Goal: Task Accomplishment & Management: Complete application form

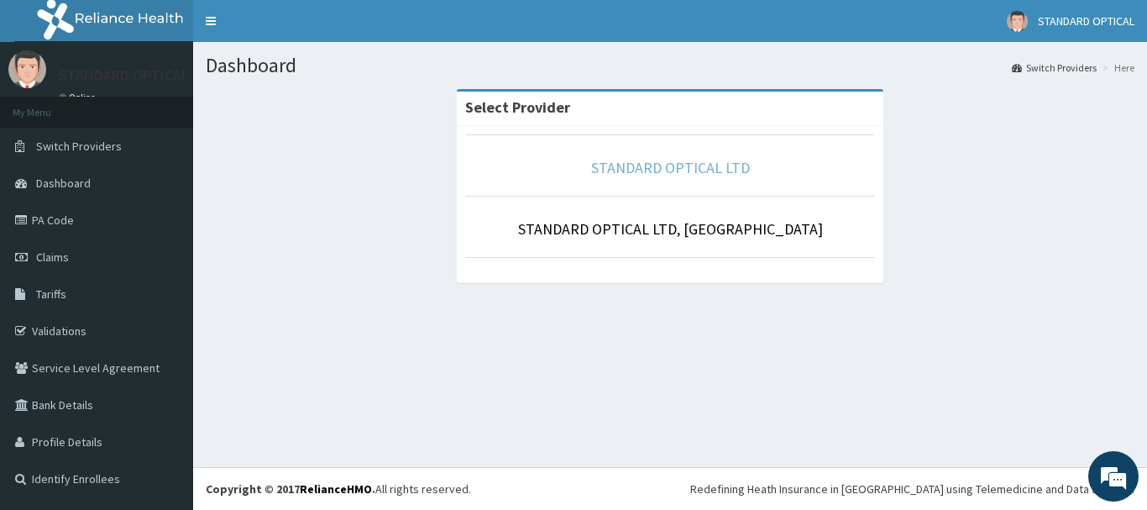
click at [671, 166] on link "STANDARD OPTICAL LTD" at bounding box center [670, 167] width 159 height 19
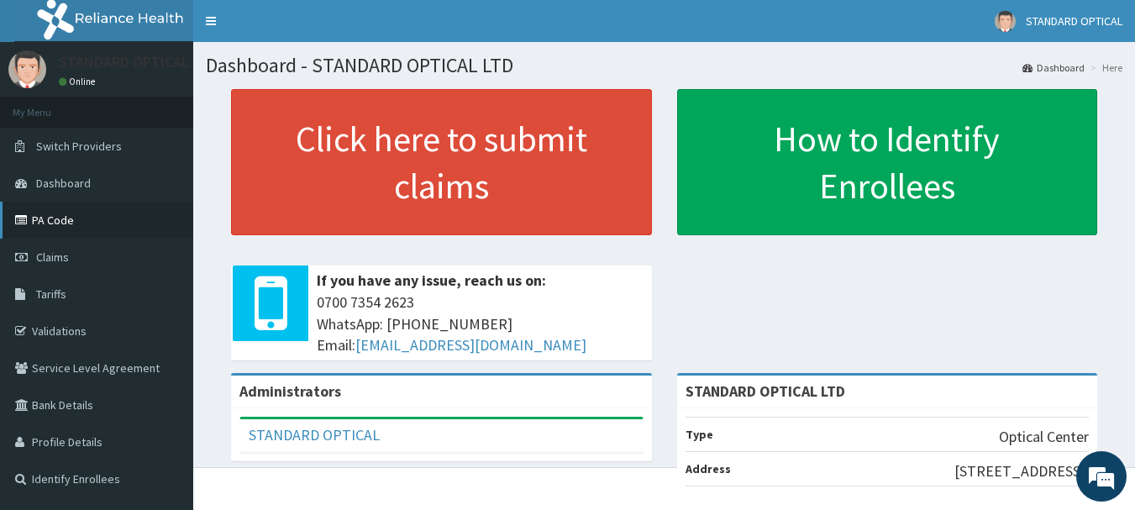
click at [71, 217] on link "PA Code" at bounding box center [96, 220] width 193 height 37
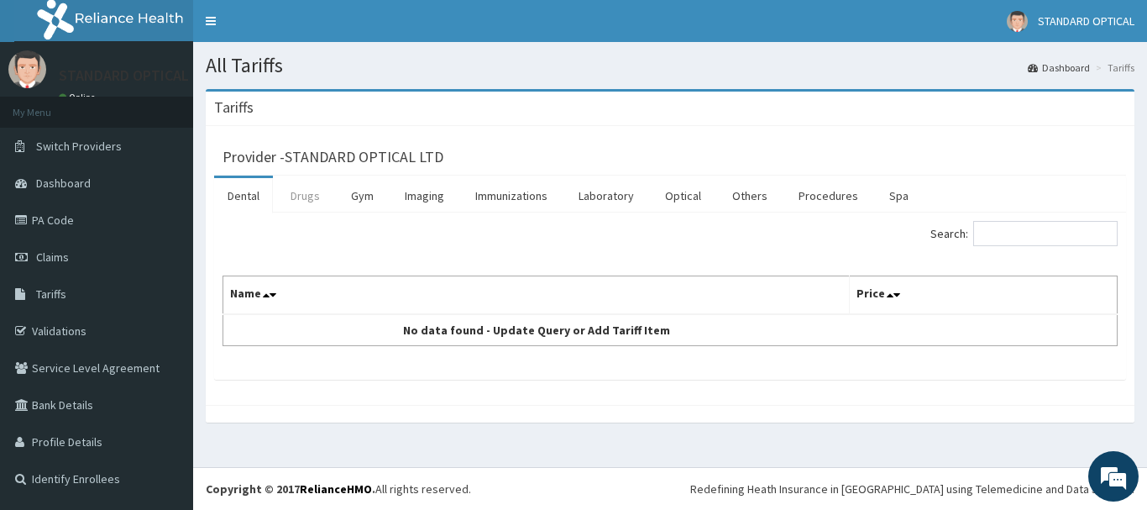
click at [291, 203] on link "Drugs" at bounding box center [305, 195] width 56 height 35
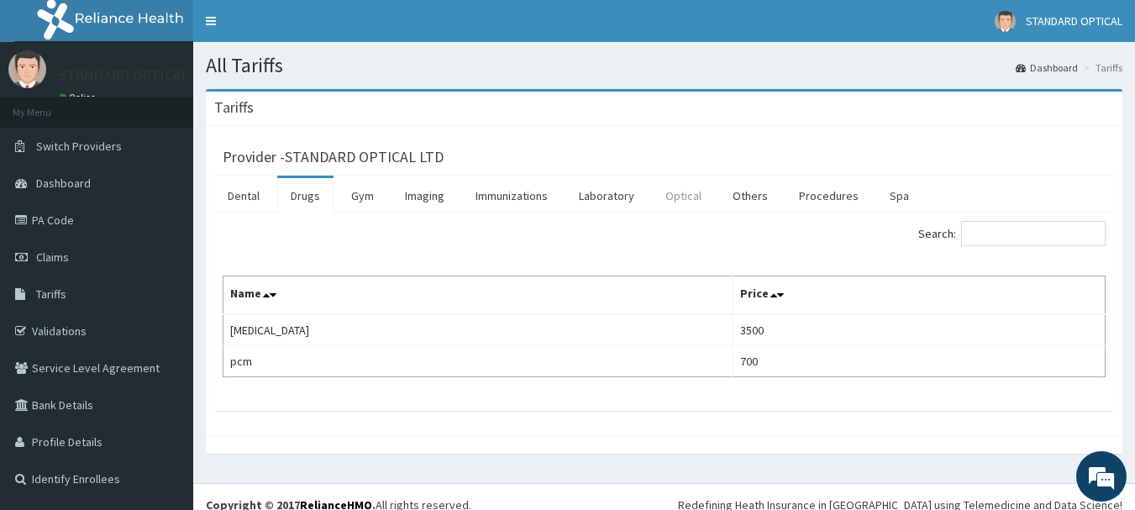
click at [684, 194] on link "Optical" at bounding box center [683, 195] width 63 height 35
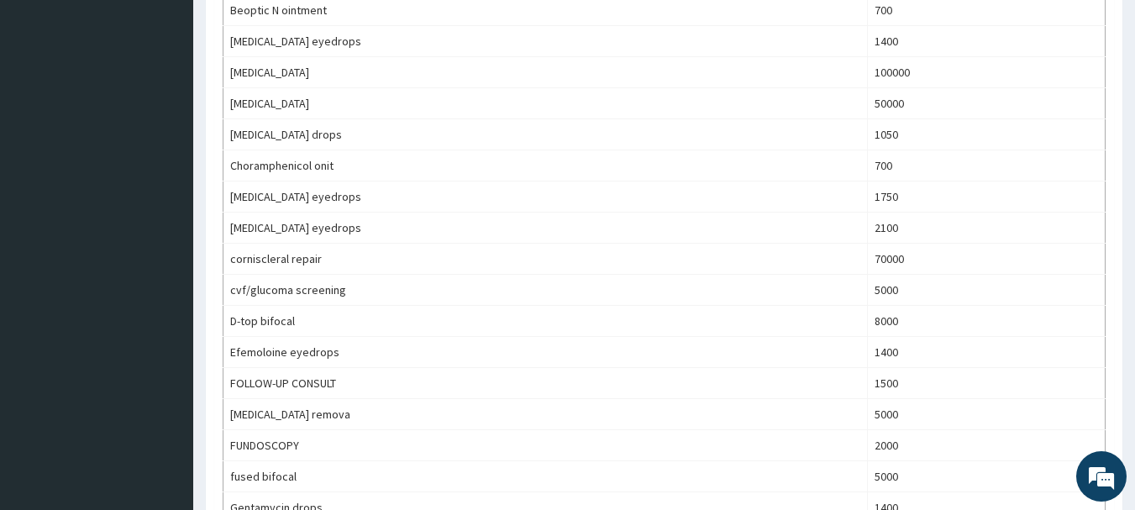
scroll to position [92, 0]
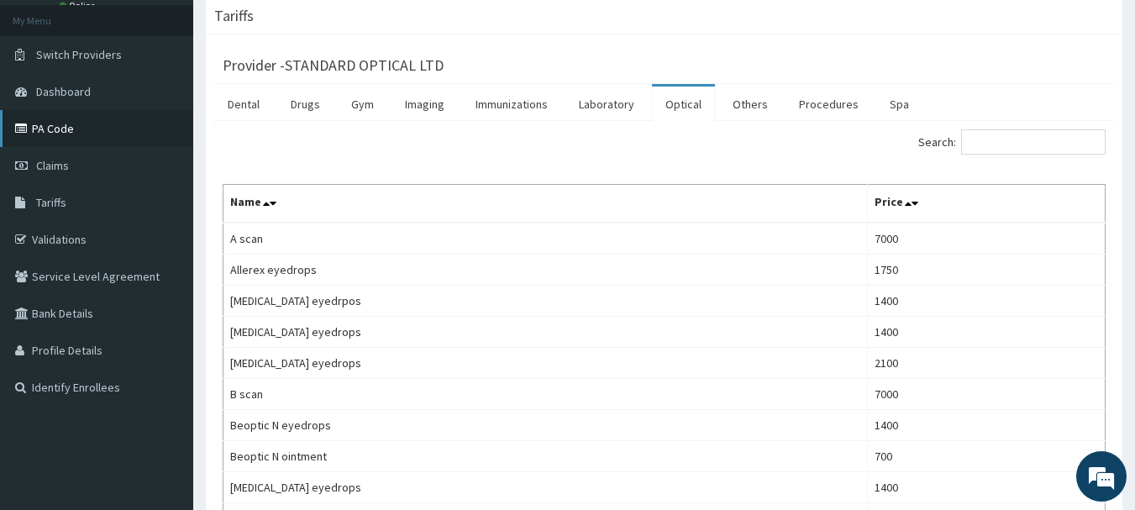
click at [71, 129] on link "PA Code" at bounding box center [96, 128] width 193 height 37
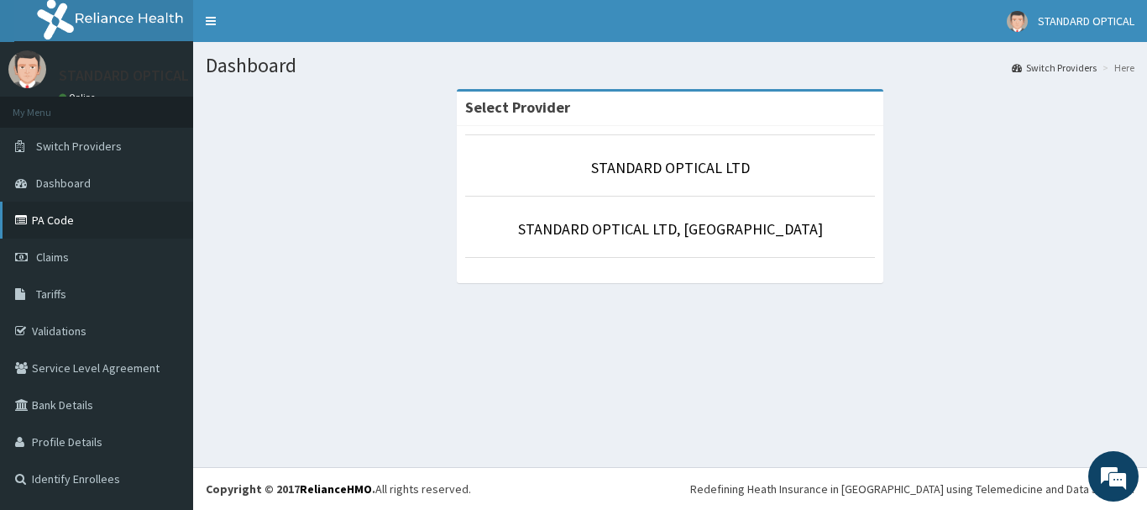
click at [29, 222] on icon at bounding box center [23, 220] width 17 height 12
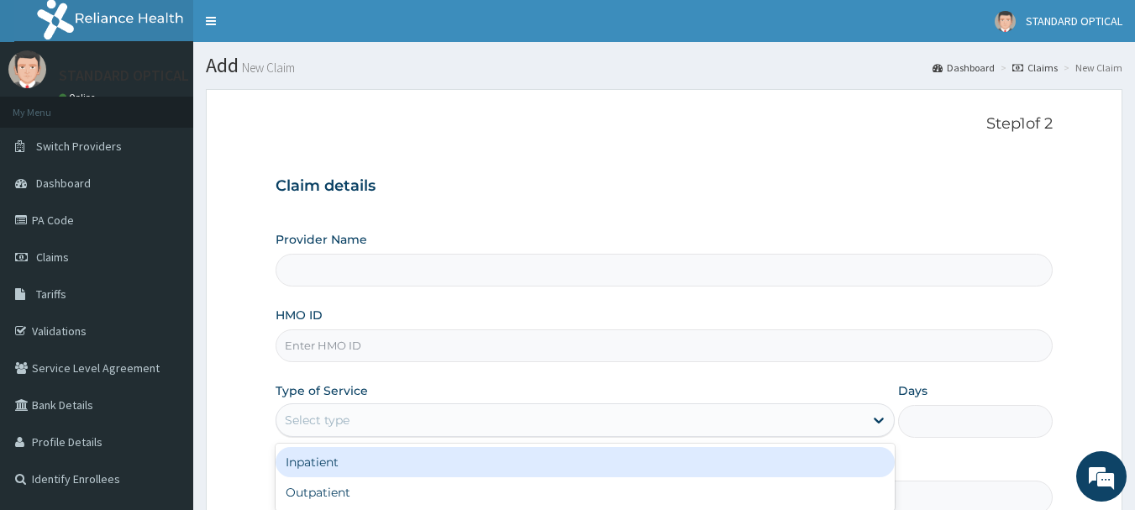
type input "STANDARD OPTICAL LTD"
click at [636, 422] on div "Select type" at bounding box center [569, 419] width 587 height 27
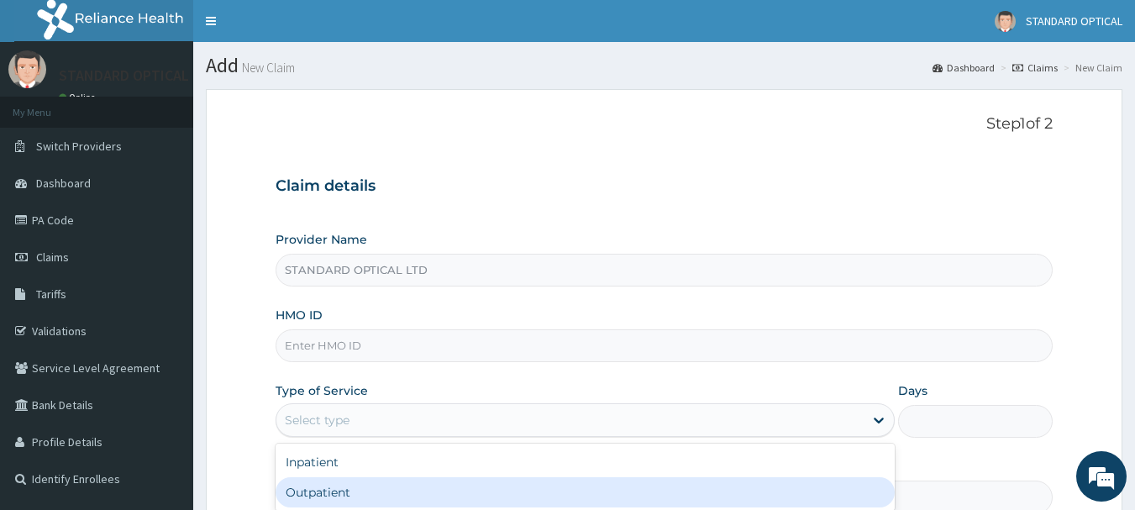
click at [607, 487] on div "Outpatient" at bounding box center [584, 492] width 619 height 30
type input "1"
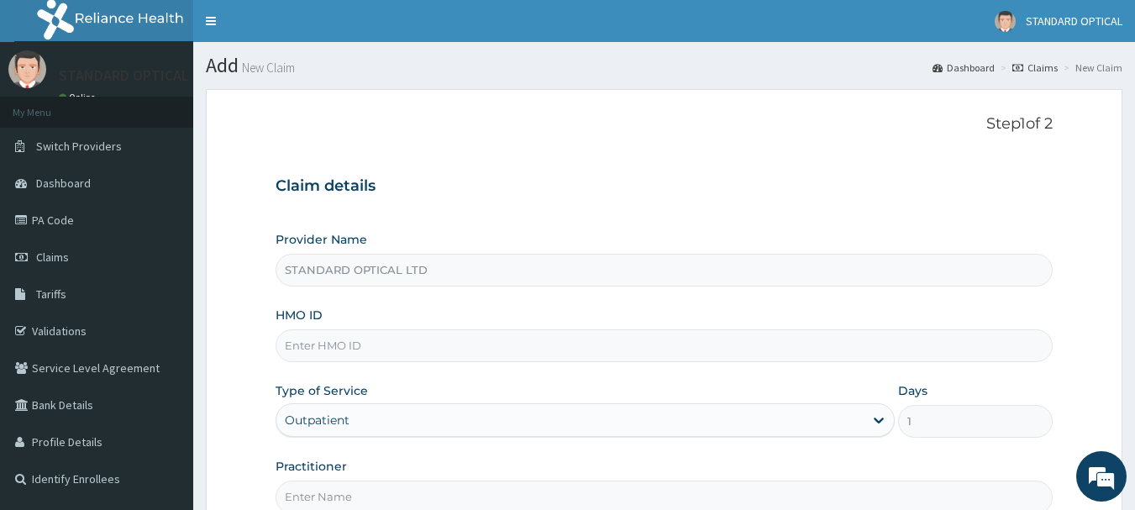
click at [558, 352] on input "HMO ID" at bounding box center [664, 345] width 778 height 33
type input "LTR/10142/A"
click at [828, 494] on input "Practitioner" at bounding box center [664, 496] width 778 height 33
type input "DR [PERSON_NAME]"
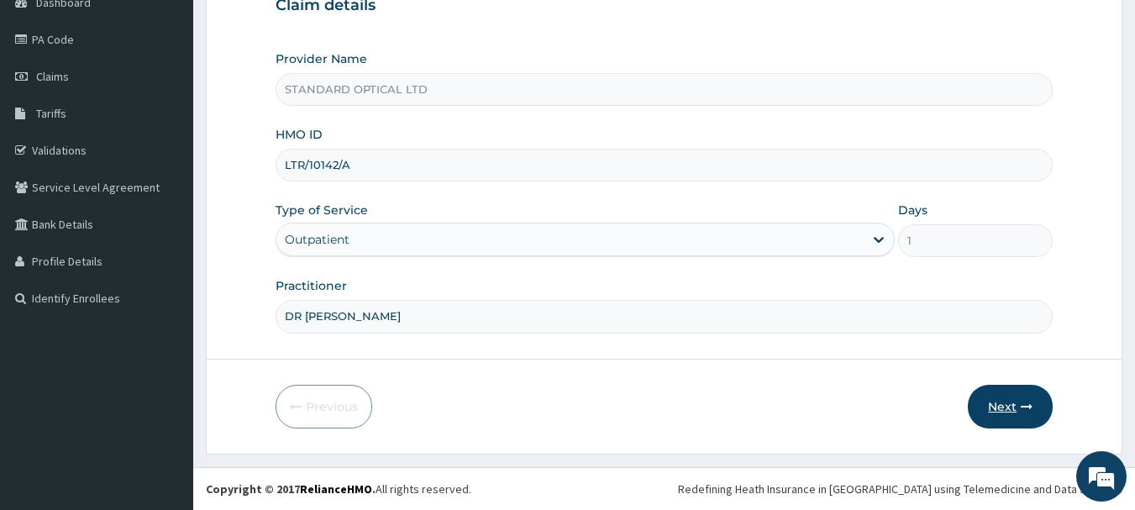
click at [1003, 399] on button "Next" at bounding box center [1009, 407] width 85 height 44
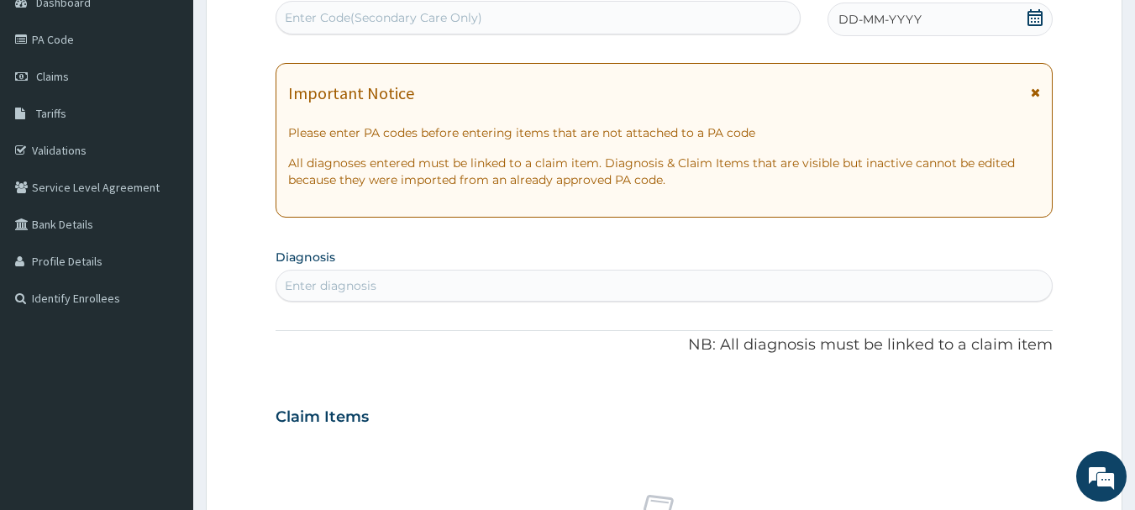
click at [479, 15] on div "Enter Code(Secondary Care Only)" at bounding box center [383, 17] width 197 height 17
paste input "PA/62E7C6"
type input "PA/62E7C6"
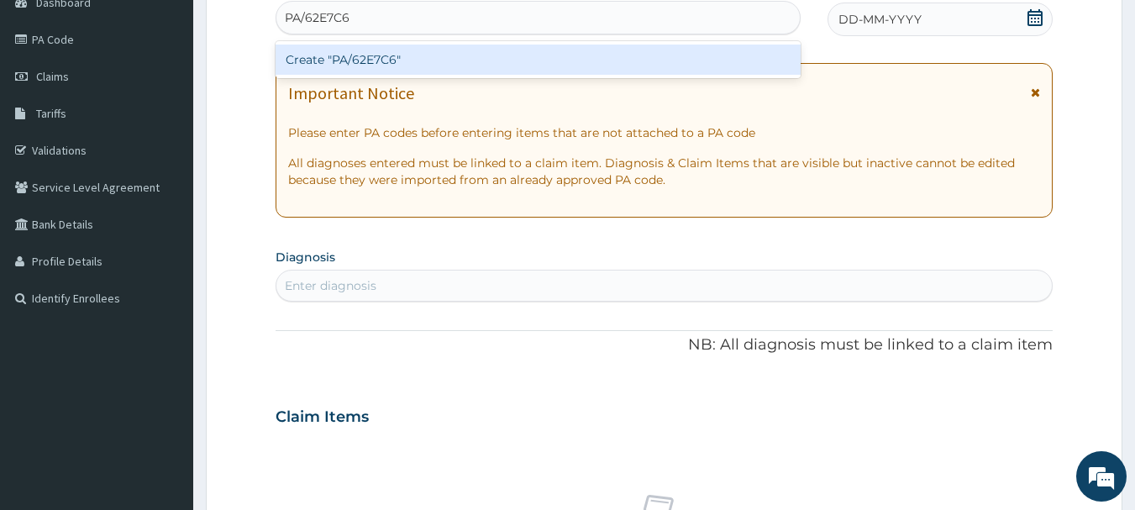
click at [466, 63] on div "Create "PA/62E7C6"" at bounding box center [538, 60] width 526 height 30
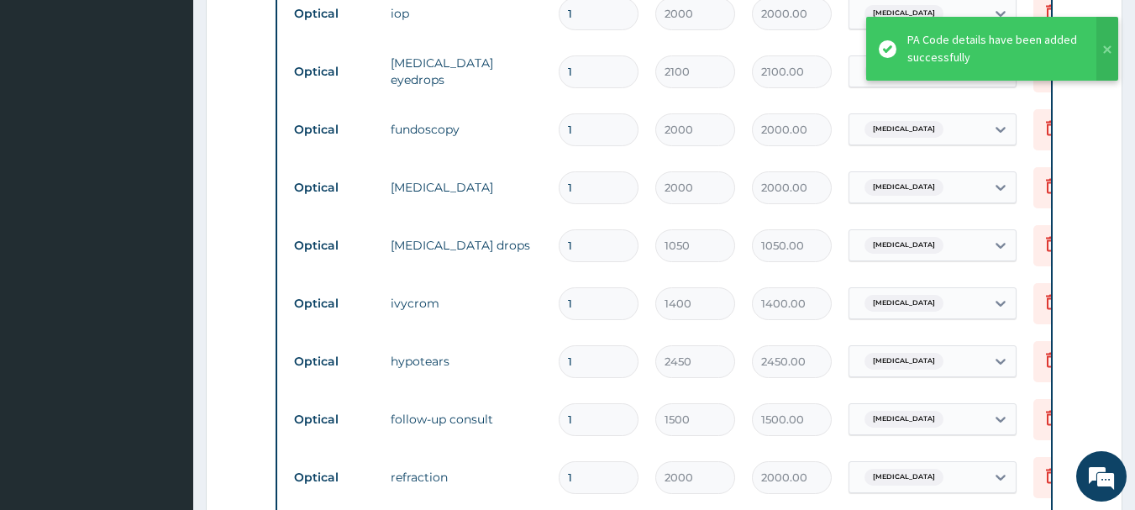
scroll to position [640, 0]
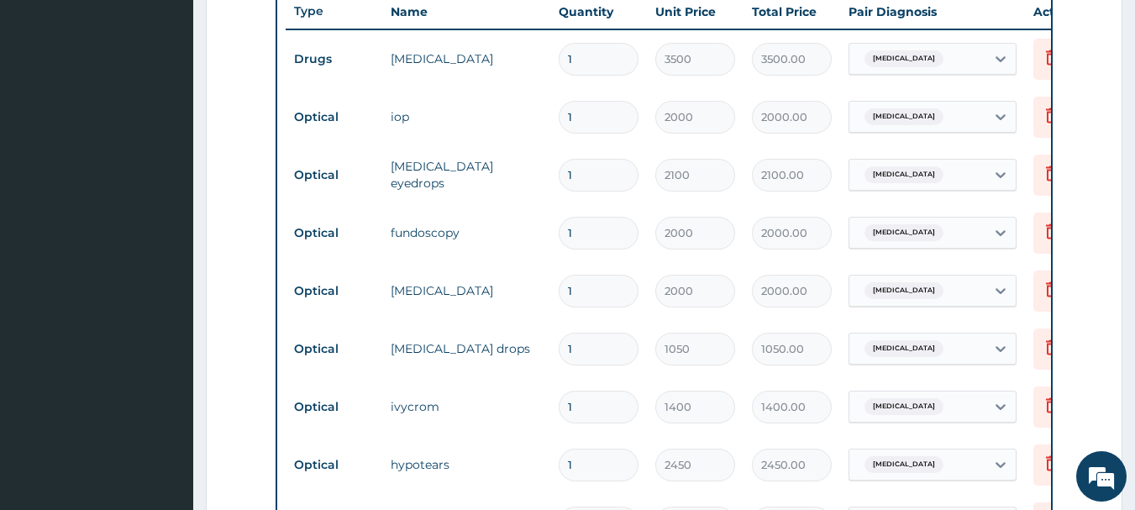
type input "0"
type input "0.00"
type input "1"
type input "1500.00"
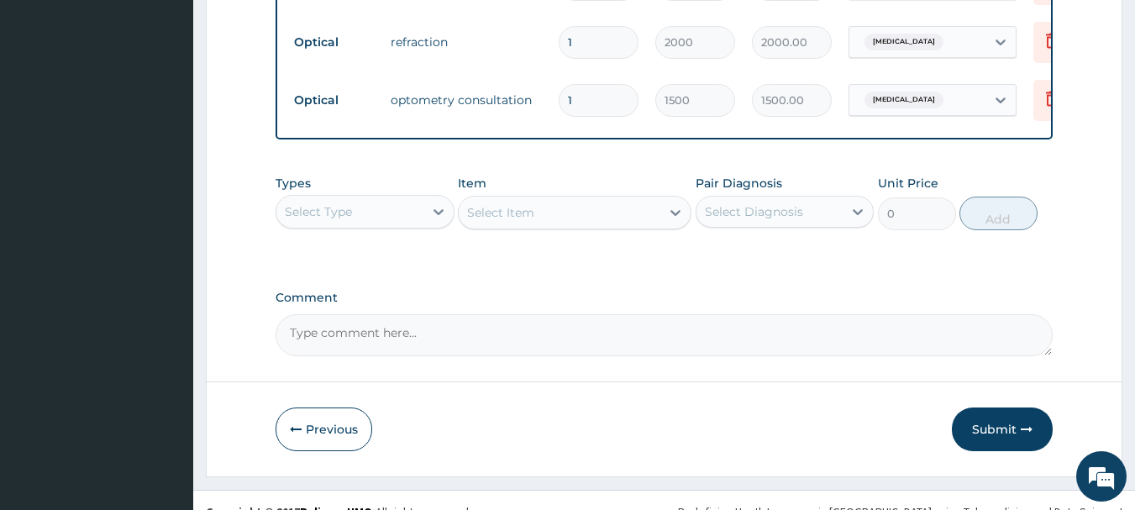
scroll to position [1214, 0]
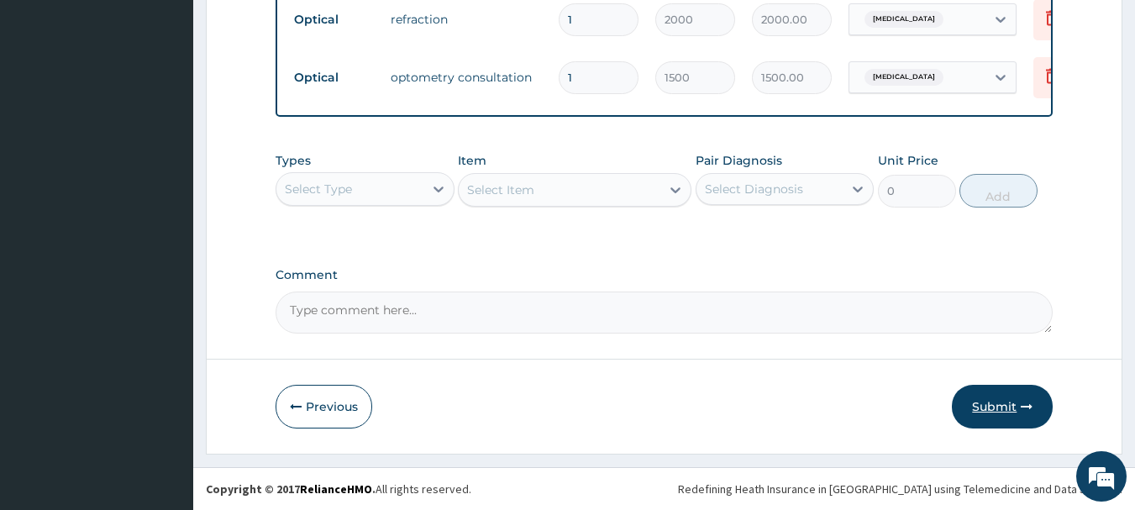
click at [1018, 415] on button "Submit" at bounding box center [1002, 407] width 101 height 44
